Goal: Information Seeking & Learning: Learn about a topic

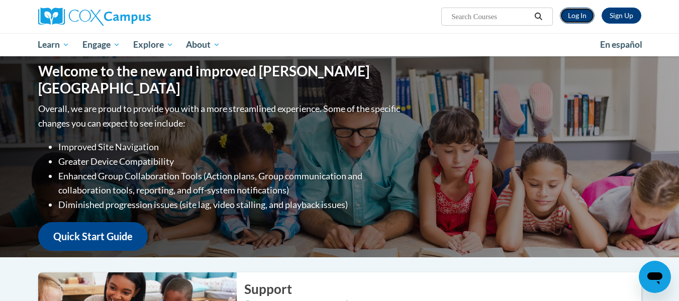
click at [578, 17] on link "Log In" at bounding box center [577, 16] width 35 height 16
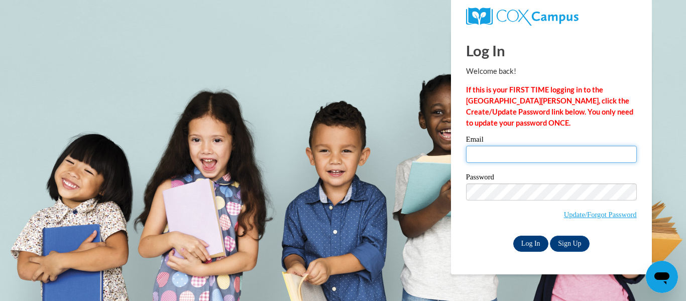
type input "kbloedor@kusd.edu"
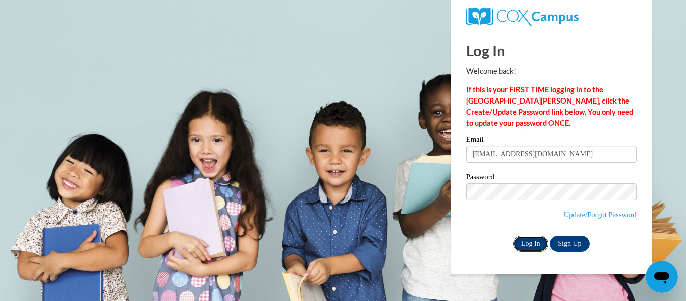
click at [519, 240] on input "Log In" at bounding box center [530, 244] width 35 height 16
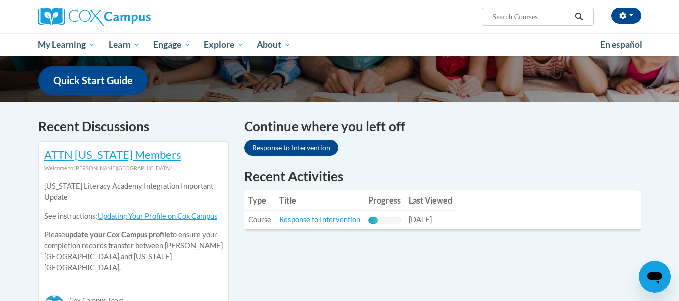
scroll to position [352, 0]
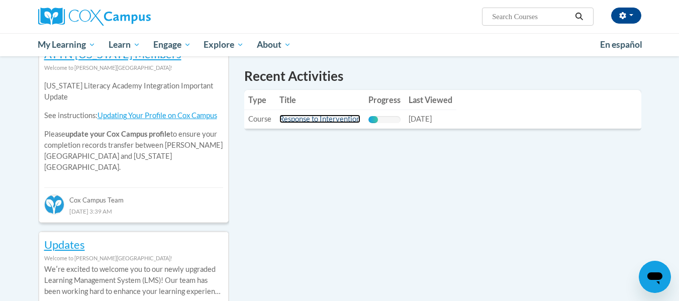
click at [322, 118] on link "Response to Intervention" at bounding box center [319, 119] width 81 height 9
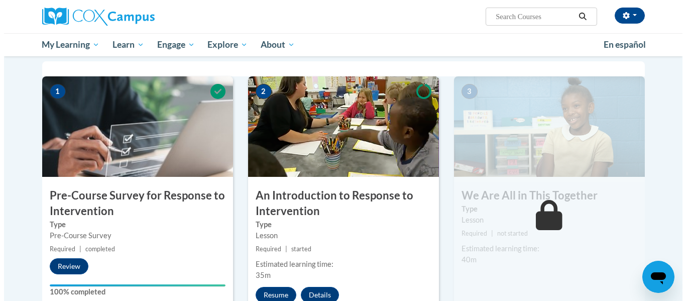
scroll to position [251, 0]
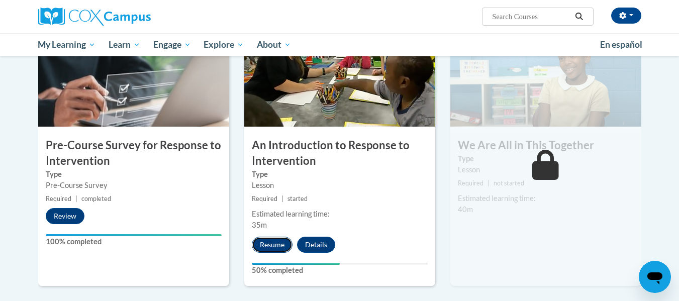
click at [276, 244] on button "Resume" at bounding box center [272, 245] width 41 height 16
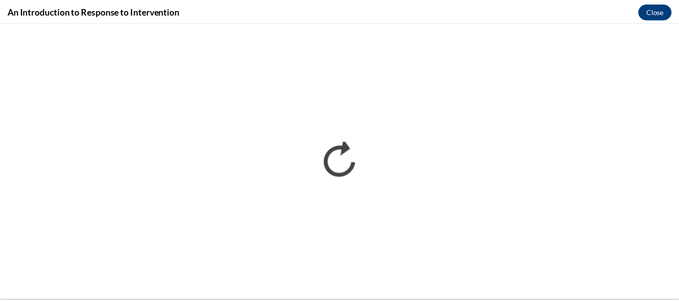
scroll to position [0, 0]
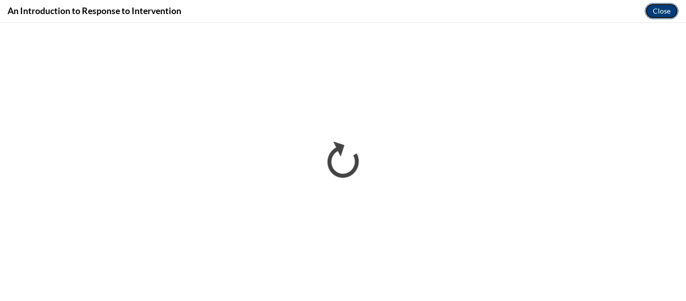
click at [660, 10] on button "Close" at bounding box center [662, 11] width 34 height 16
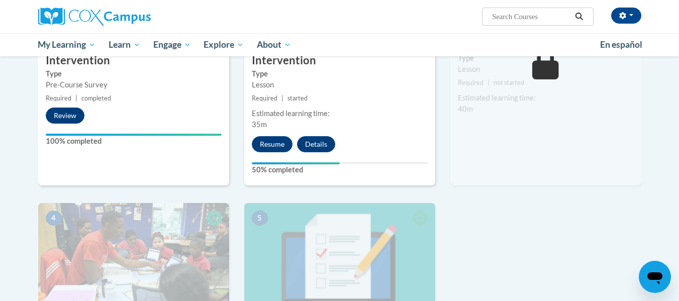
scroll to position [502, 0]
